Goal: Ask a question: Seek information or help from site administrators or community

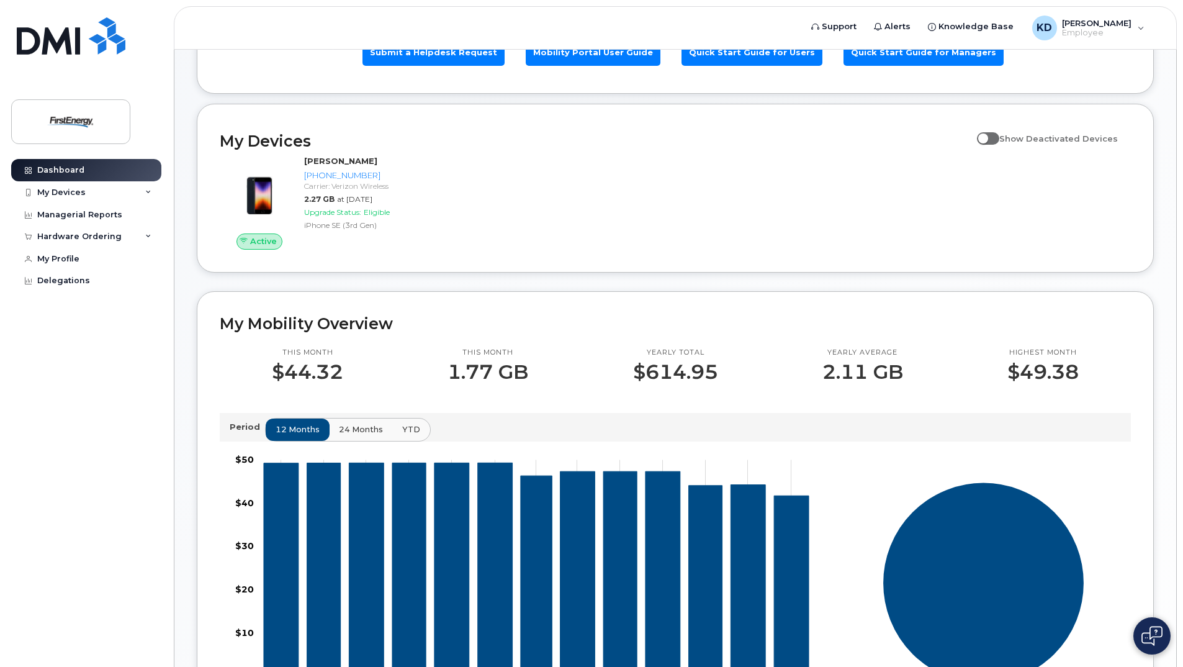
scroll to position [248, 0]
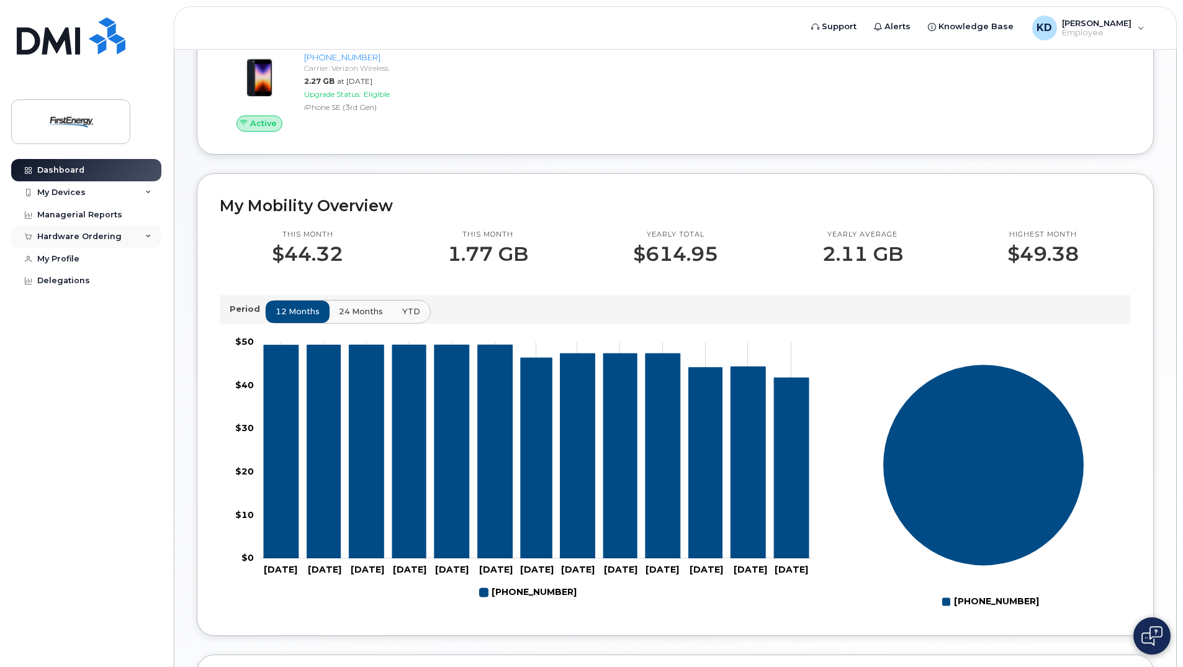
click at [148, 235] on icon at bounding box center [148, 236] width 6 height 6
click at [150, 234] on icon at bounding box center [148, 236] width 6 height 6
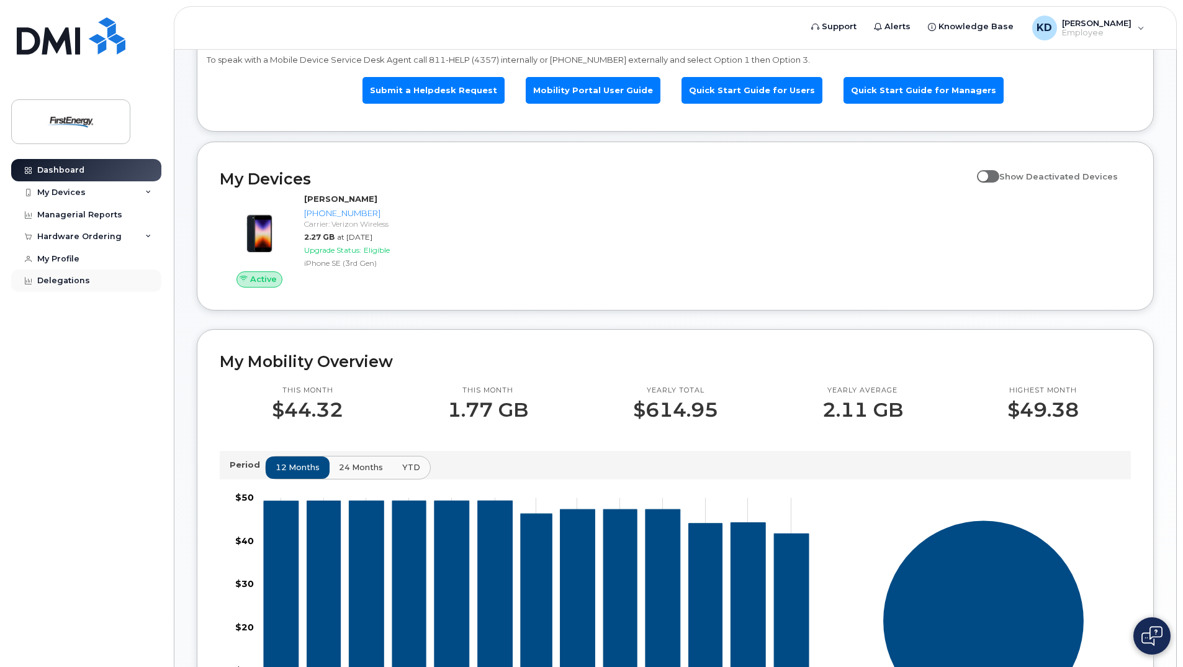
scroll to position [0, 0]
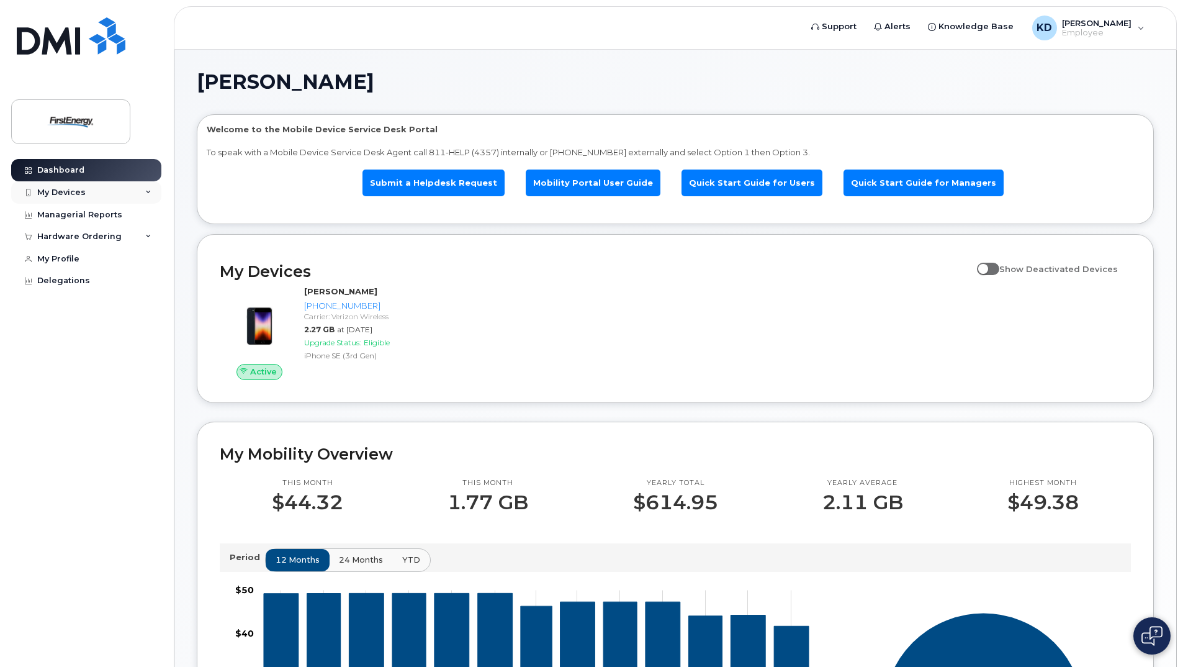
click at [153, 189] on div "My Devices" at bounding box center [86, 192] width 150 height 22
click at [115, 216] on div "Managerial Reports" at bounding box center [79, 215] width 85 height 10
click at [94, 213] on div "Managerial Reports" at bounding box center [79, 215] width 85 height 10
click at [984, 29] on span "Knowledge Base" at bounding box center [975, 26] width 75 height 12
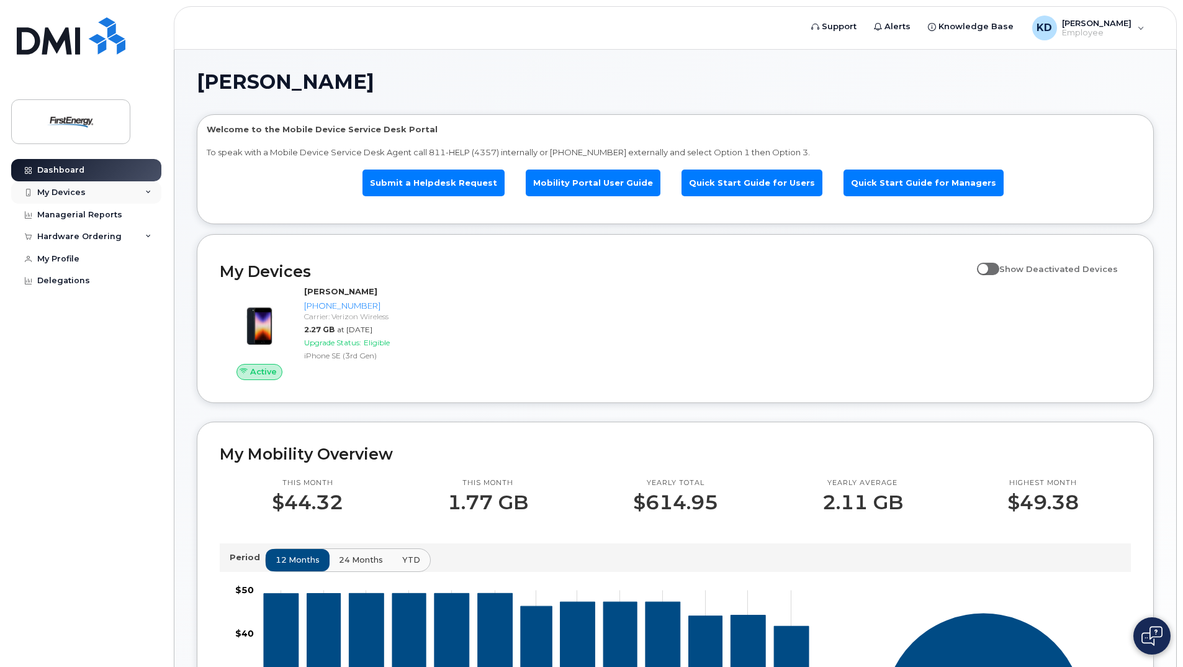
click at [150, 191] on icon at bounding box center [148, 192] width 6 height 6
click at [63, 193] on div "My Devices" at bounding box center [61, 192] width 48 height 10
click at [144, 234] on div "Hardware Ordering" at bounding box center [86, 236] width 150 height 22
click at [142, 235] on div "Hardware Ordering" at bounding box center [86, 236] width 150 height 22
click at [70, 170] on div "Dashboard" at bounding box center [60, 170] width 47 height 10
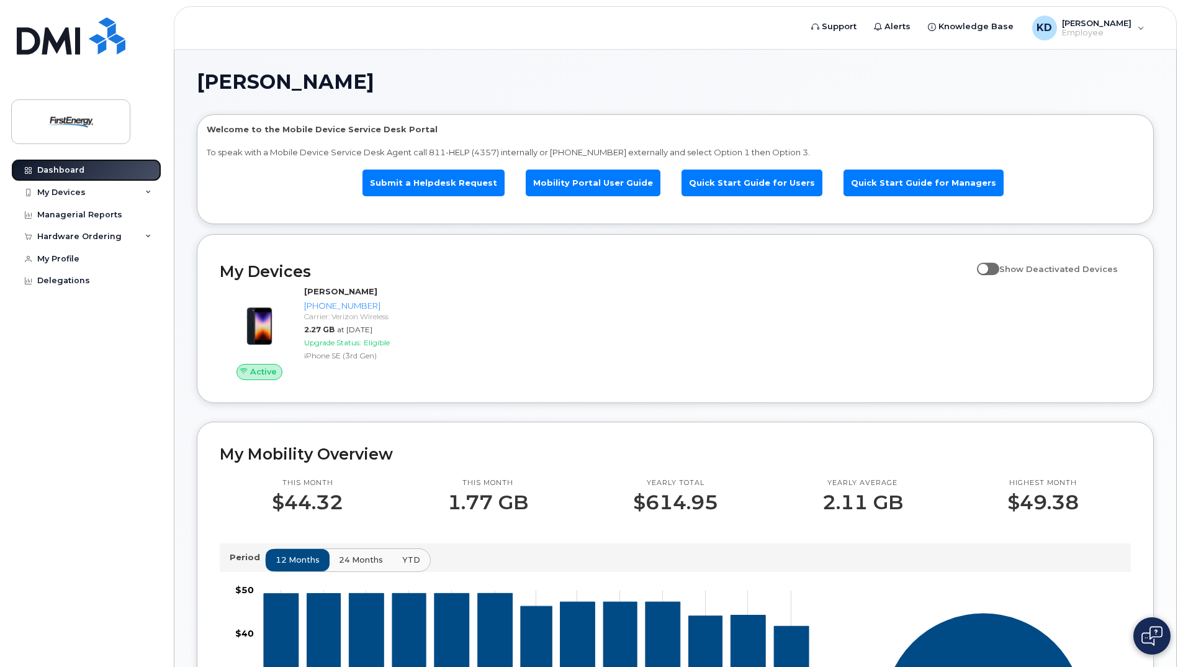
scroll to position [79, 0]
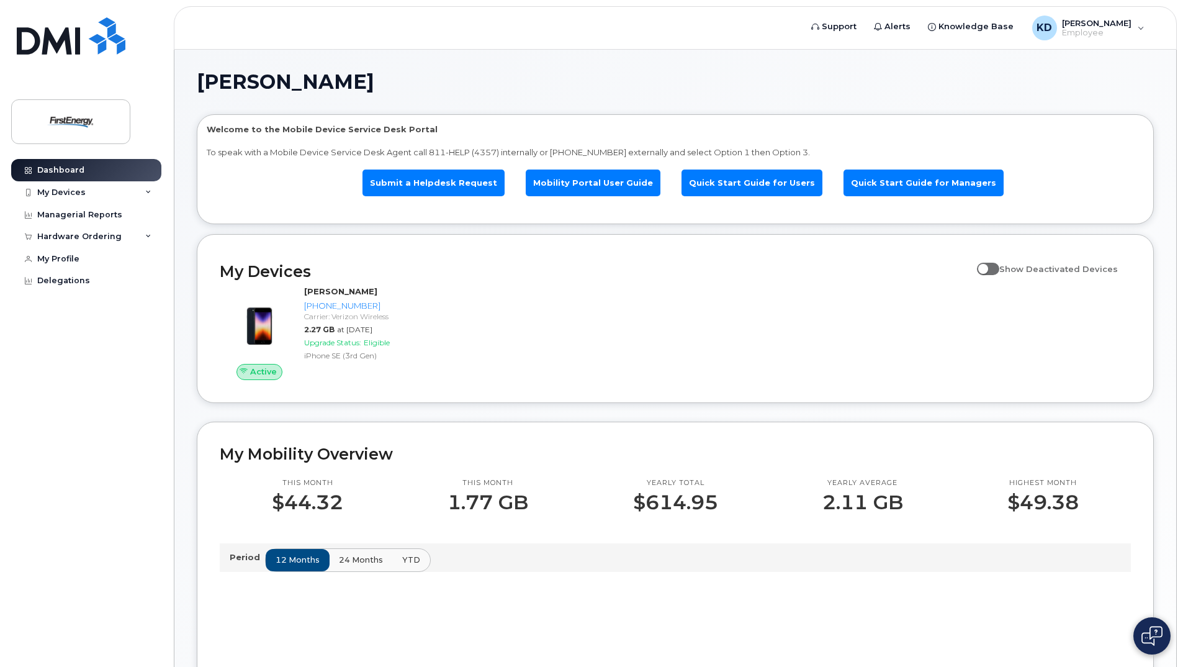
scroll to position [62, 0]
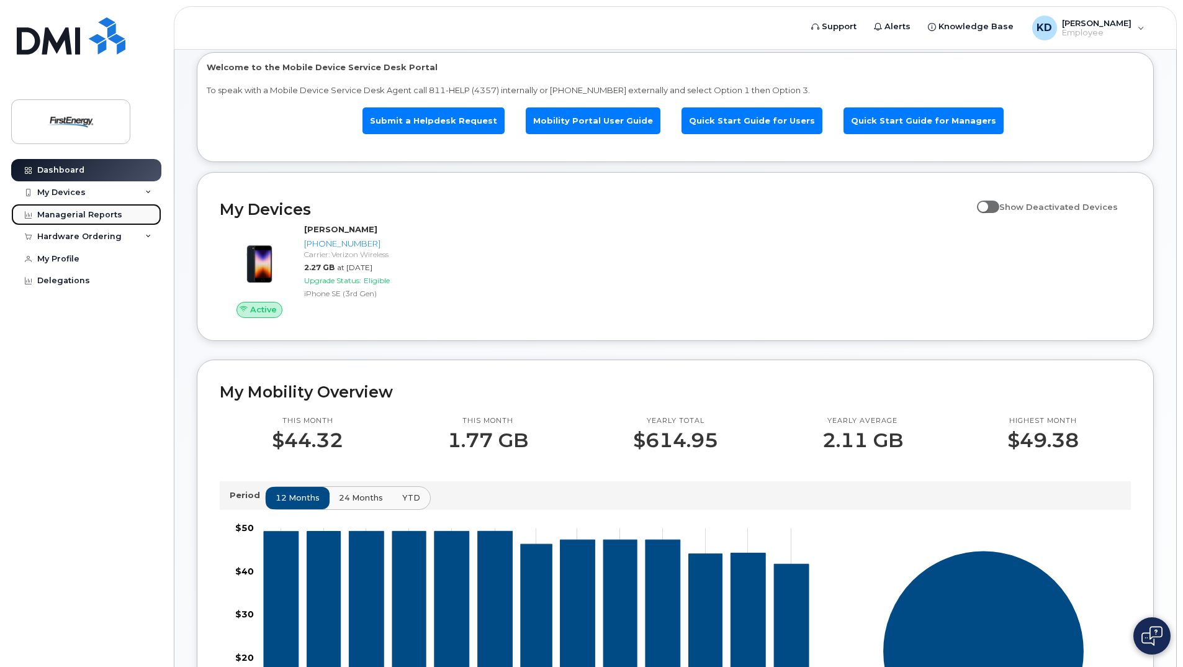
click at [87, 215] on div "Managerial Reports" at bounding box center [79, 215] width 85 height 10
click at [1140, 25] on div "KD Knupp, Daniel D Employee" at bounding box center [1088, 28] width 130 height 25
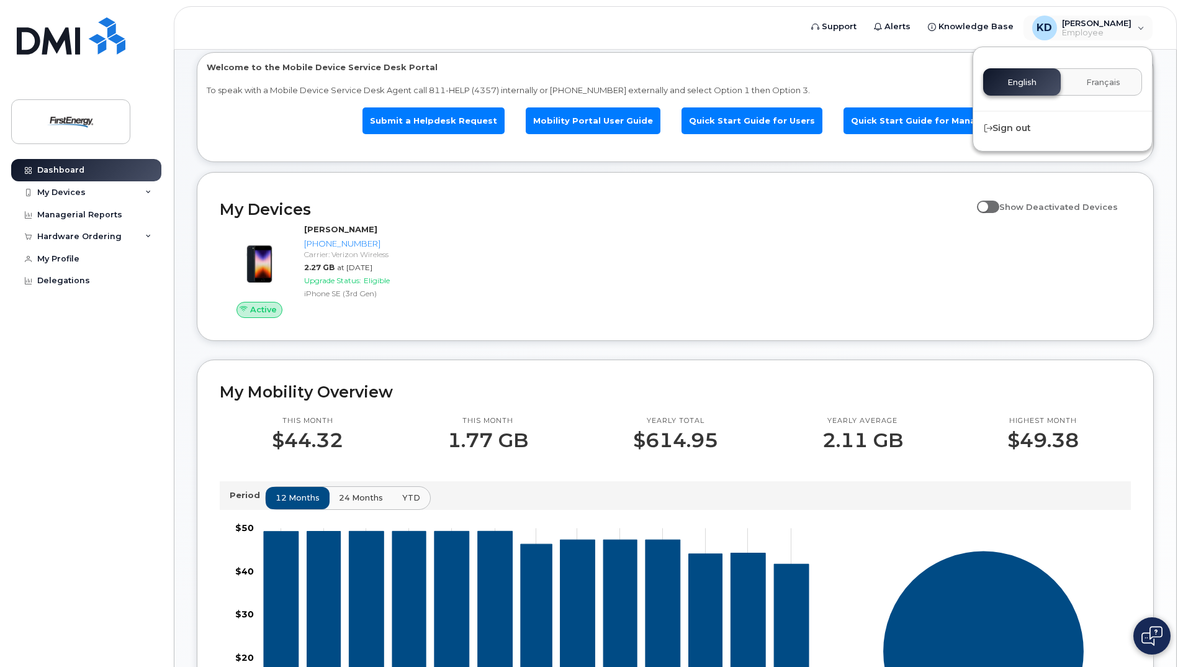
click at [273, 140] on ul "Submit a Helpdesk Request Mobility Portal User Guide Quick Start Guide for User…" at bounding box center [675, 121] width 937 height 50
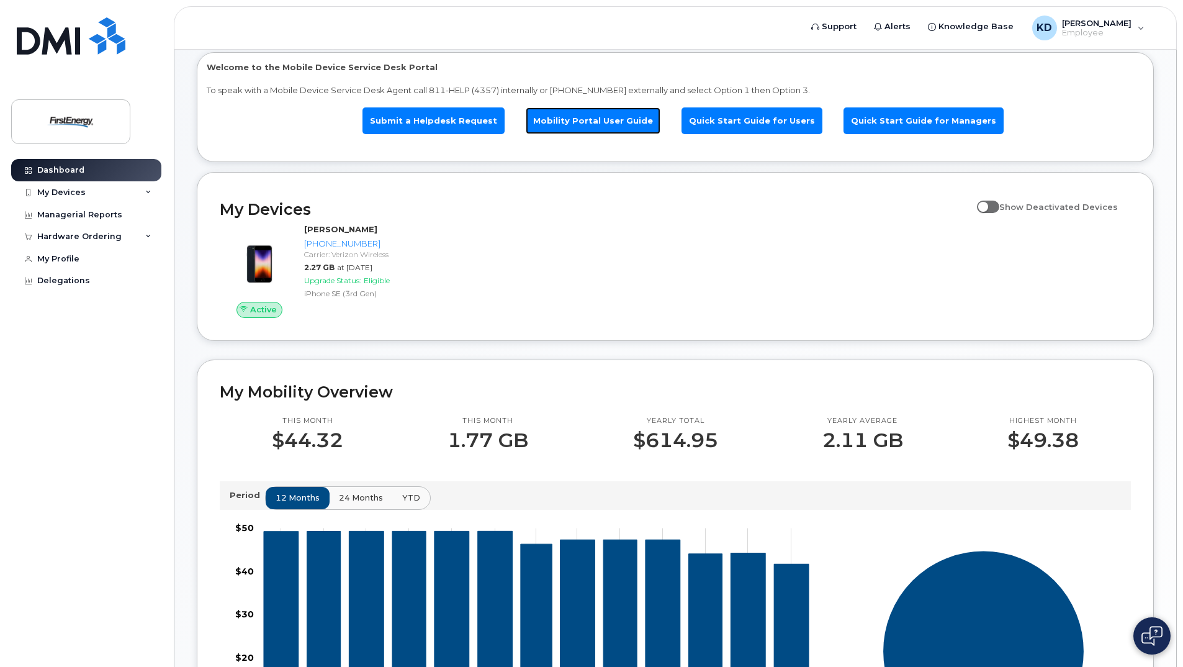
click at [611, 122] on link "Mobility Portal User Guide" at bounding box center [593, 120] width 135 height 27
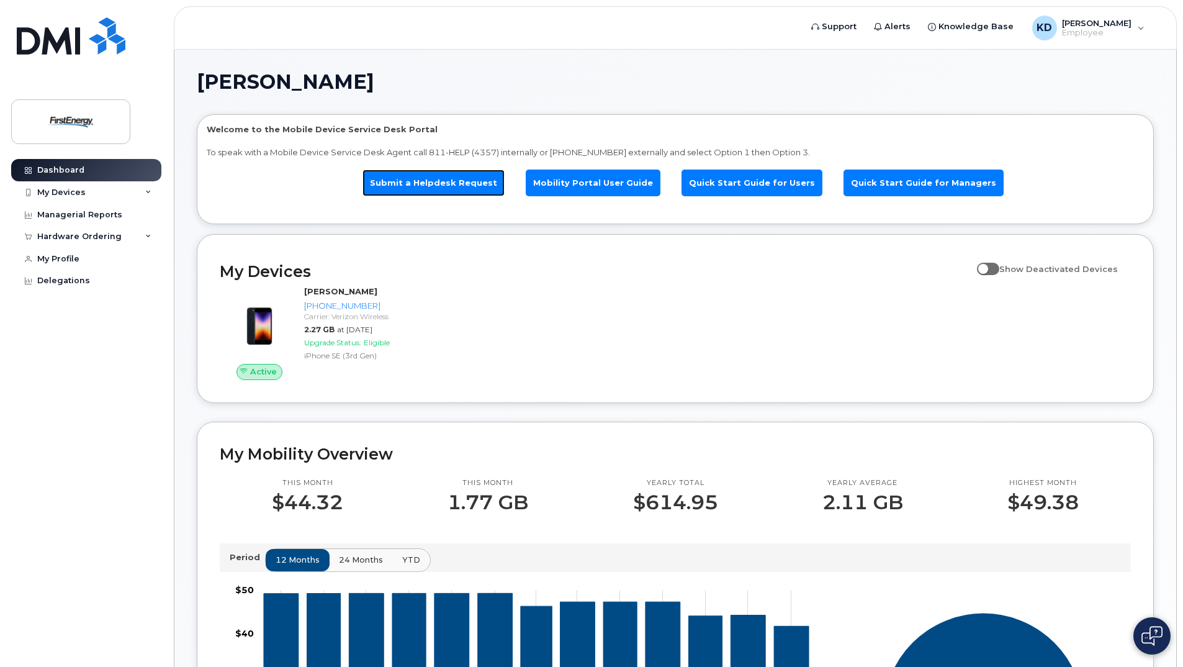
click at [451, 183] on link "Submit a Helpdesk Request" at bounding box center [433, 182] width 142 height 27
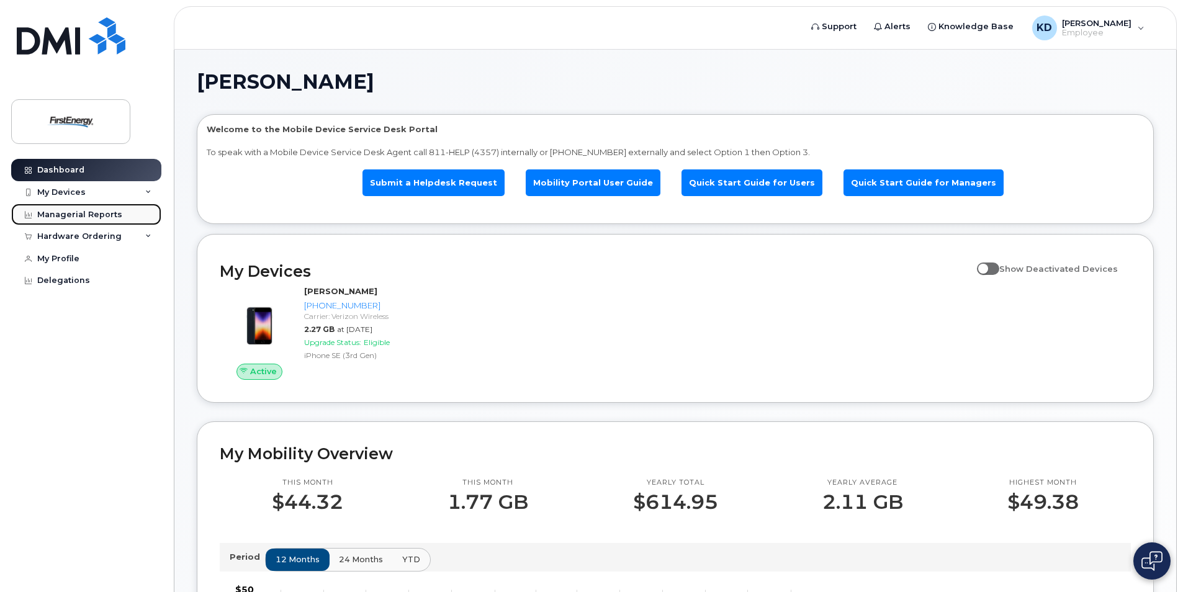
click at [88, 215] on div "Managerial Reports" at bounding box center [79, 215] width 85 height 10
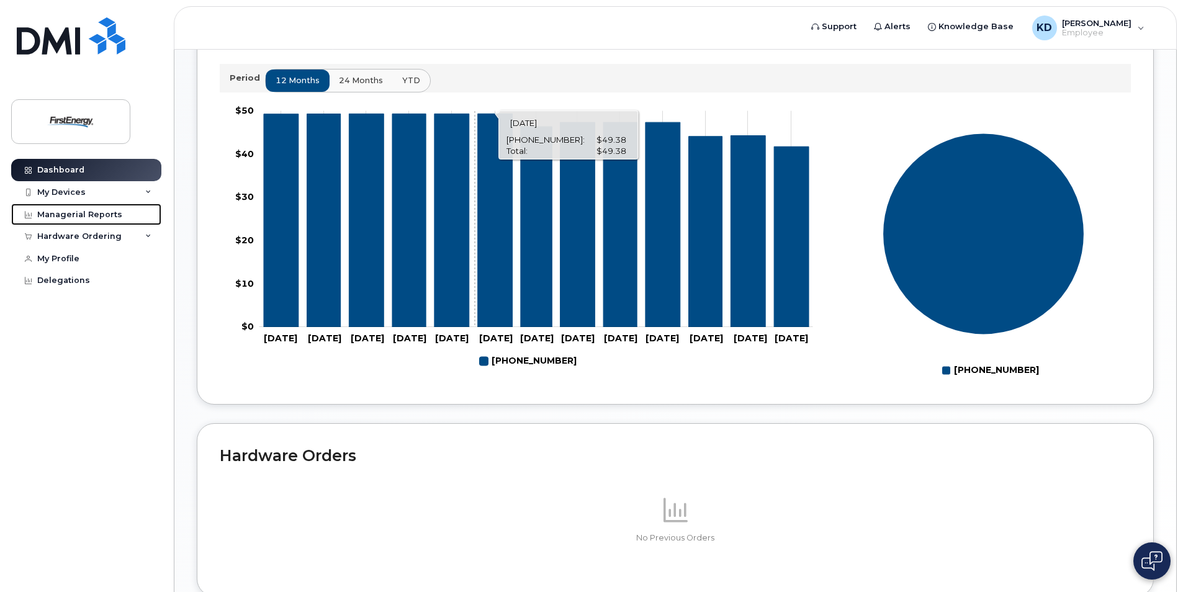
scroll to position [564, 0]
